Goal: Transaction & Acquisition: Purchase product/service

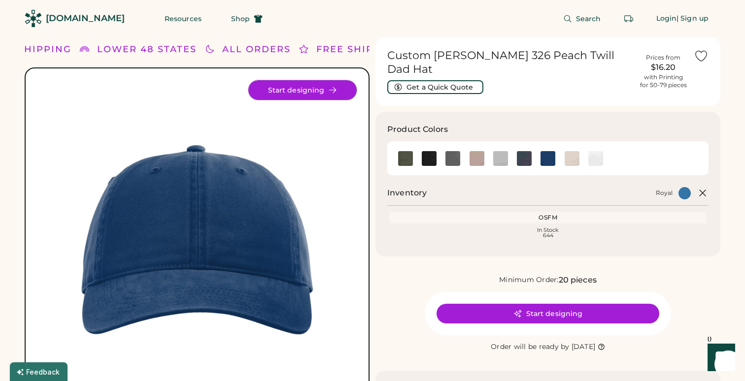
click at [307, 93] on button "Start designing" at bounding box center [302, 90] width 108 height 20
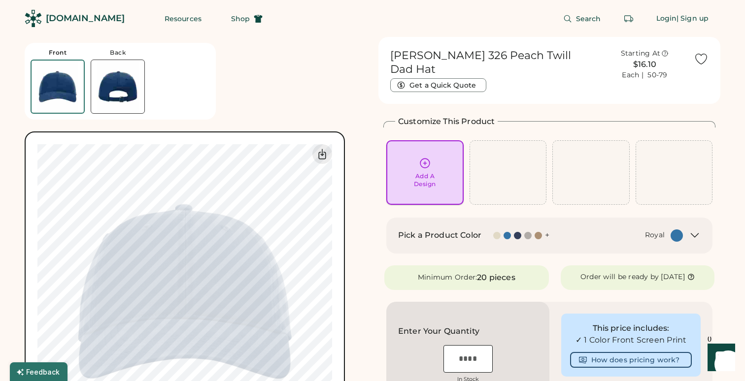
click at [425, 157] on icon at bounding box center [425, 163] width 12 height 12
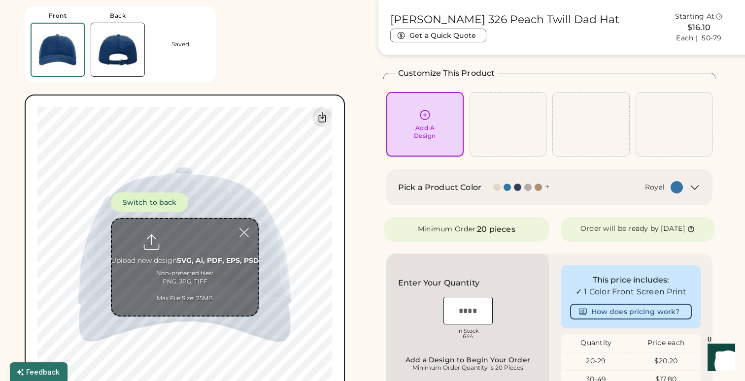
scroll to position [37, 0]
type input "**********"
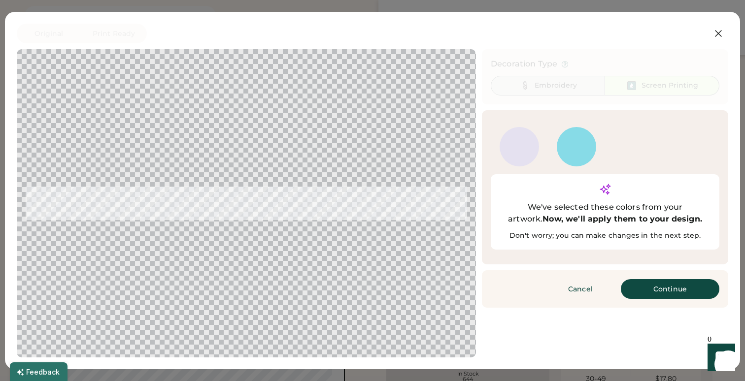
click at [533, 92] on div "Embroidery" at bounding box center [548, 86] width 114 height 20
click at [655, 279] on button "Continue" at bounding box center [670, 289] width 99 height 20
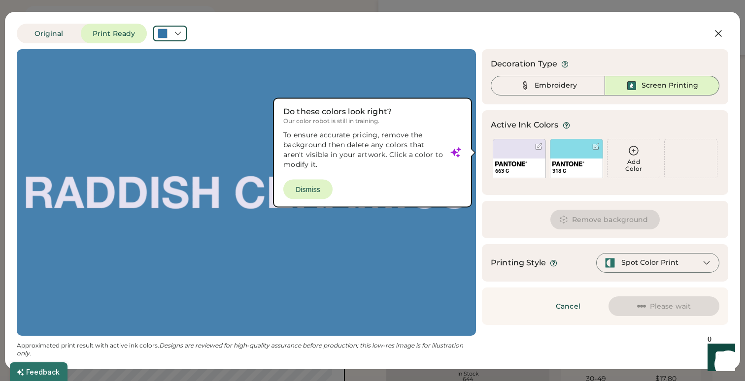
click at [627, 160] on div "Add Color" at bounding box center [634, 166] width 52 height 14
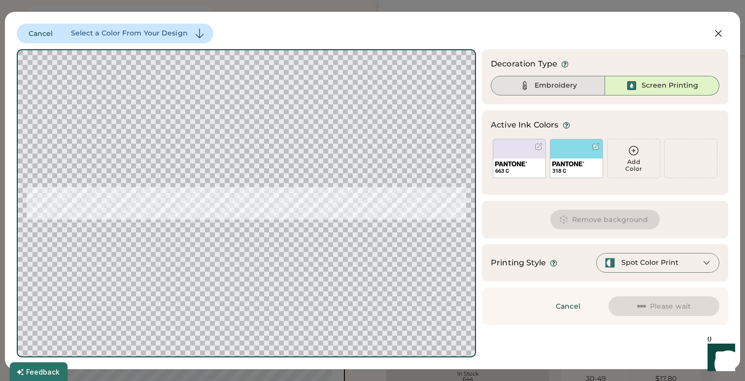
click at [565, 88] on div "Embroidery" at bounding box center [556, 86] width 42 height 10
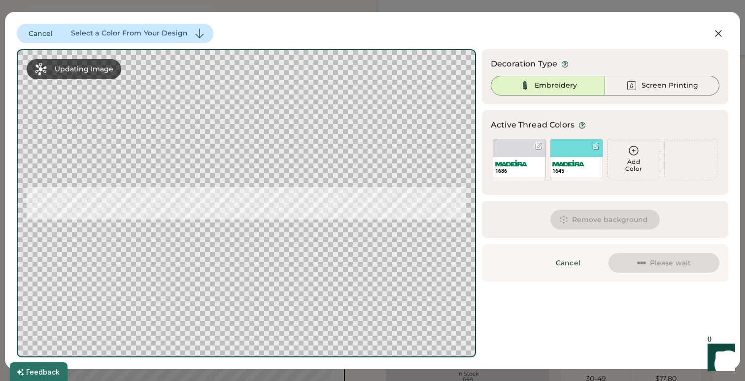
click at [512, 147] on div "1686" at bounding box center [519, 158] width 53 height 39
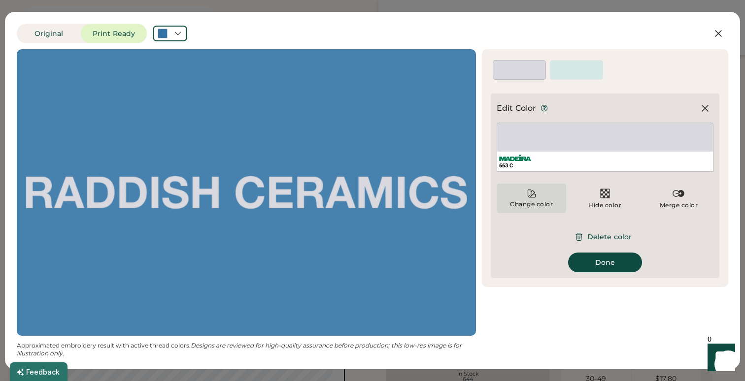
click at [532, 190] on icon at bounding box center [532, 194] width 10 height 10
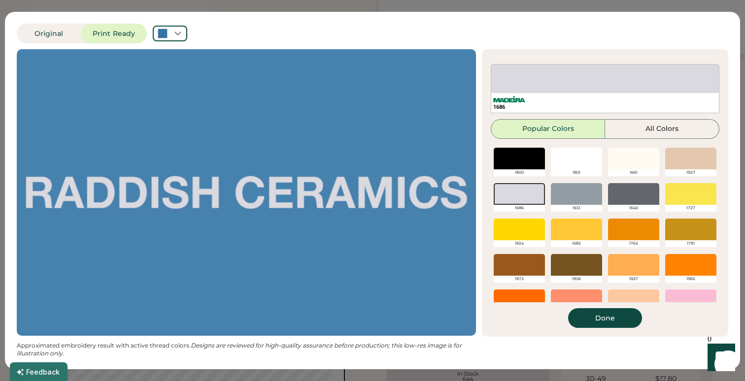
click at [632, 153] on div at bounding box center [633, 159] width 51 height 22
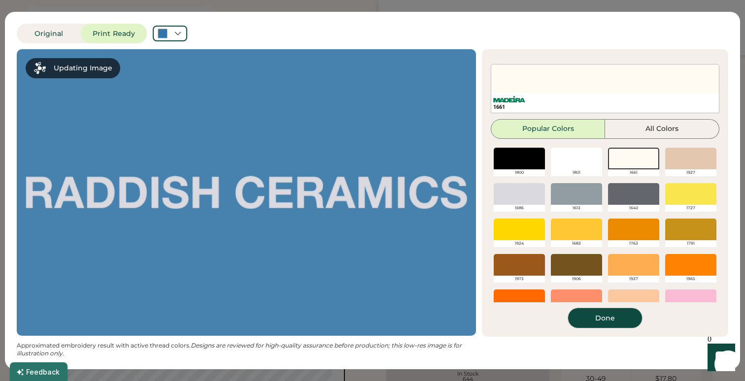
click at [607, 317] on button "Done" at bounding box center [605, 319] width 74 height 20
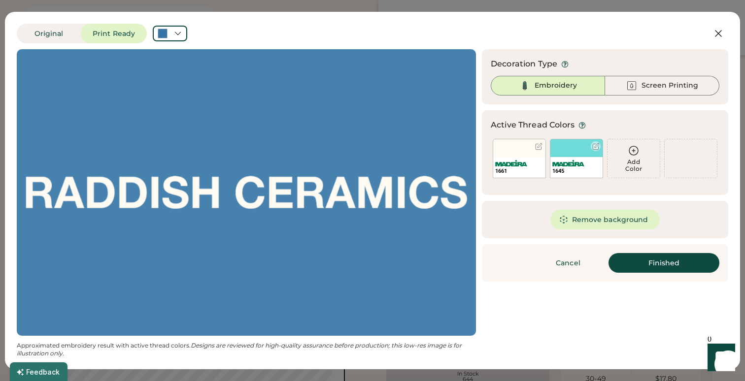
click at [597, 143] on div at bounding box center [595, 146] width 7 height 7
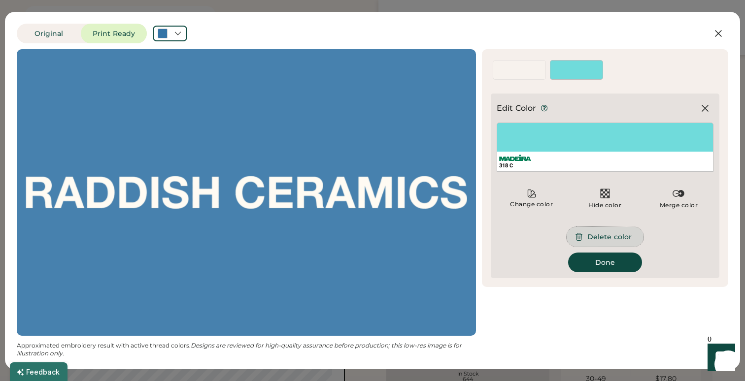
click at [608, 235] on button "Delete color" at bounding box center [605, 237] width 77 height 20
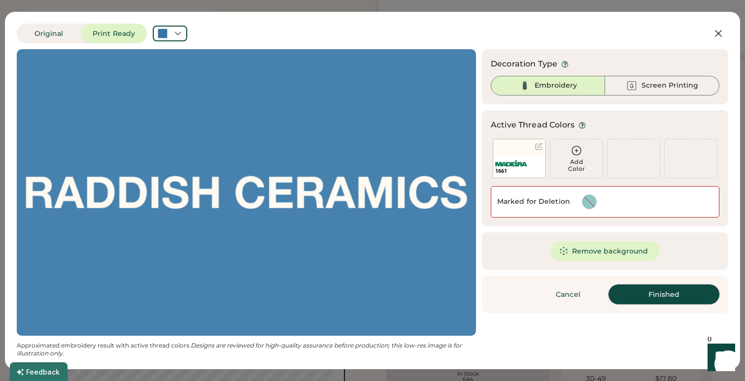
click at [656, 294] on button "Finished" at bounding box center [664, 295] width 111 height 20
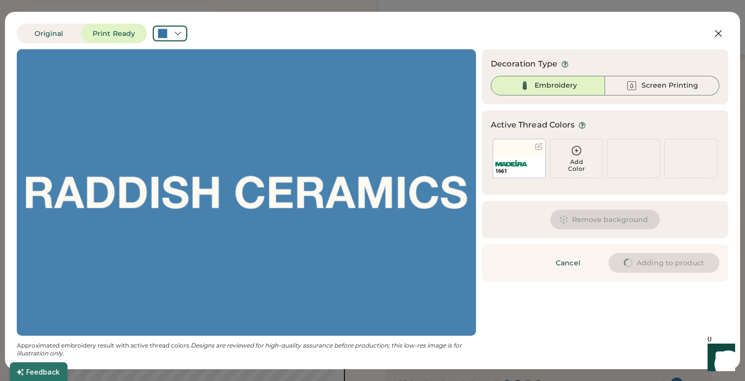
type input "****"
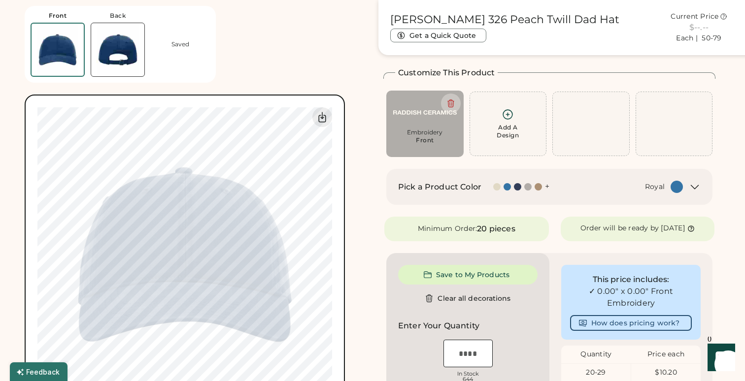
type input "****"
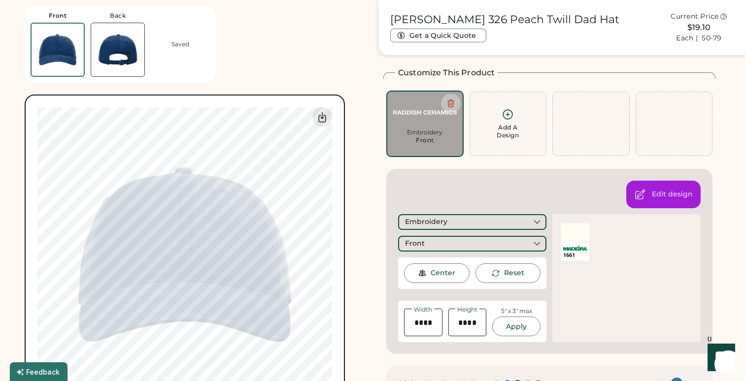
type input "****"
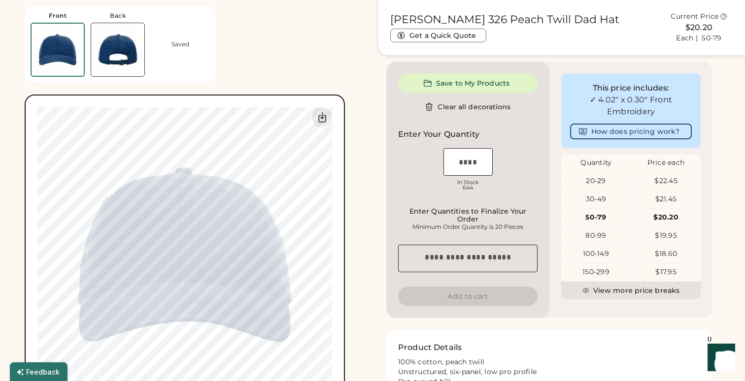
scroll to position [425, 0]
click at [611, 182] on div "20-29" at bounding box center [595, 182] width 69 height 10
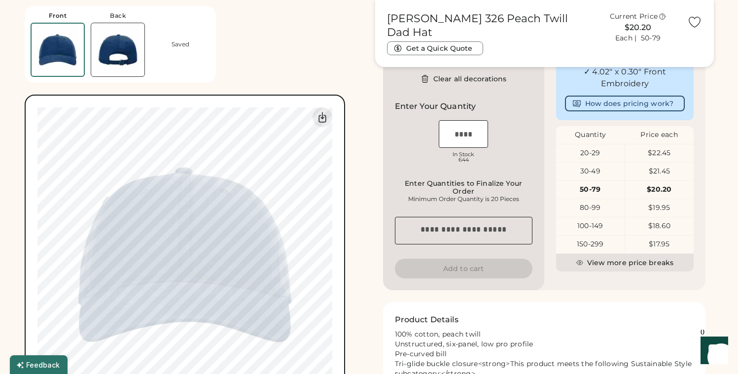
scroll to position [438, 0]
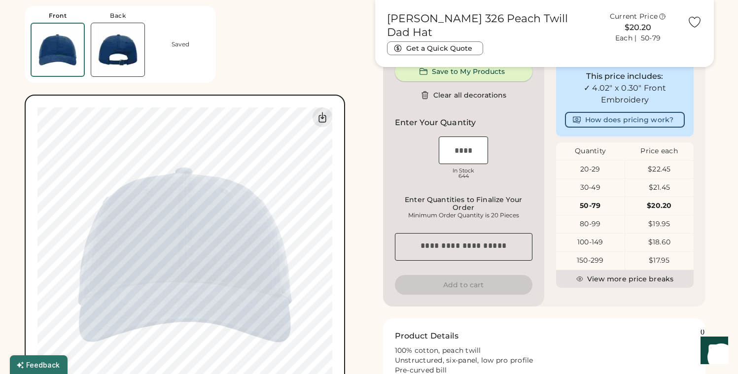
click at [490, 71] on button "Save to My Products" at bounding box center [464, 72] width 138 height 20
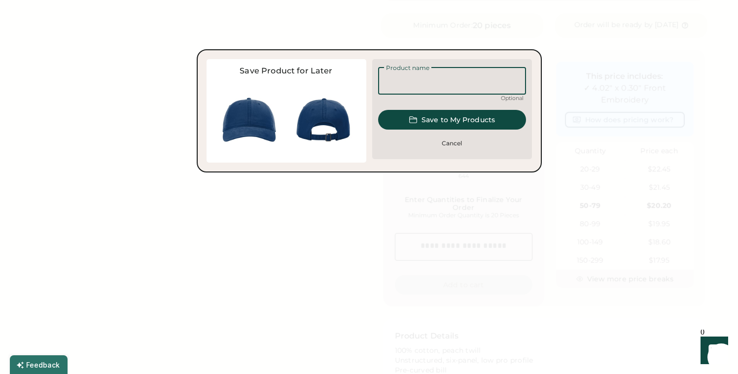
click at [478, 80] on input "input" at bounding box center [452, 81] width 148 height 28
type input "****"
click at [446, 138] on button "Cancel" at bounding box center [452, 144] width 148 height 20
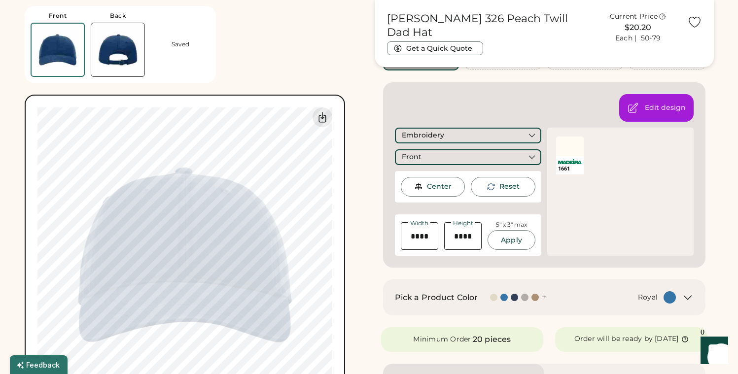
scroll to position [262, 0]
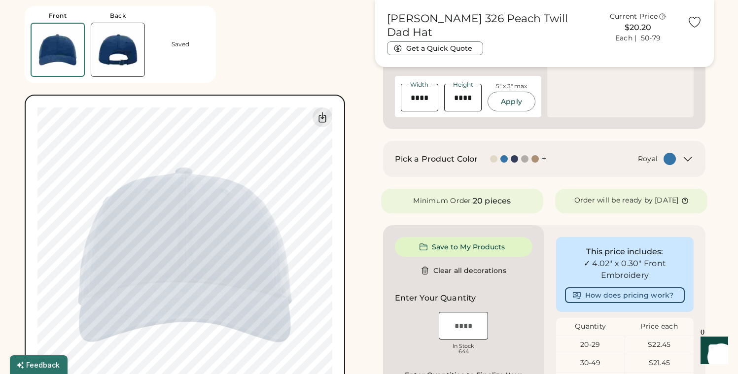
click at [373, 110] on div "Front Back Saved Switch to back Upload new design SVG, Ai, PDF, EPS, PSD Non-pr…" at bounding box center [369, 208] width 689 height 866
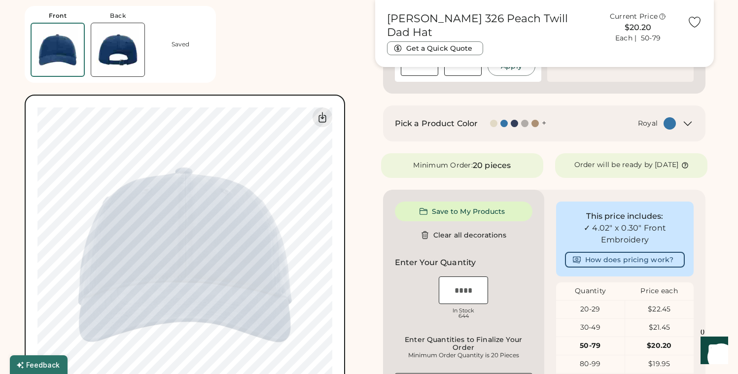
scroll to position [291, 0]
